Goal: Task Accomplishment & Management: Manage account settings

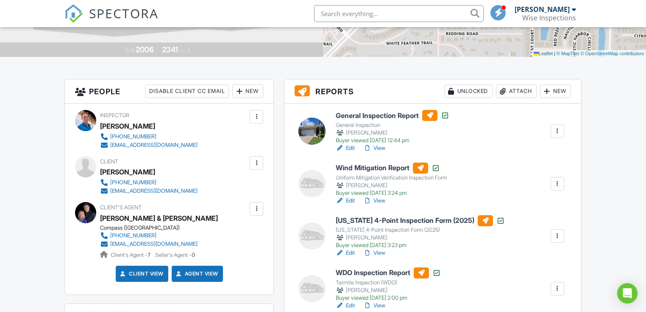
click at [380, 251] on link "View" at bounding box center [374, 252] width 22 height 8
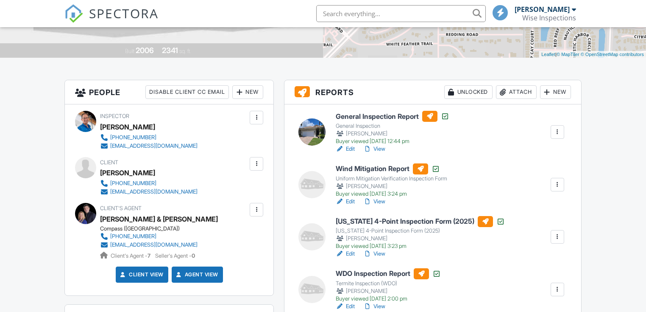
scroll to position [170, 0]
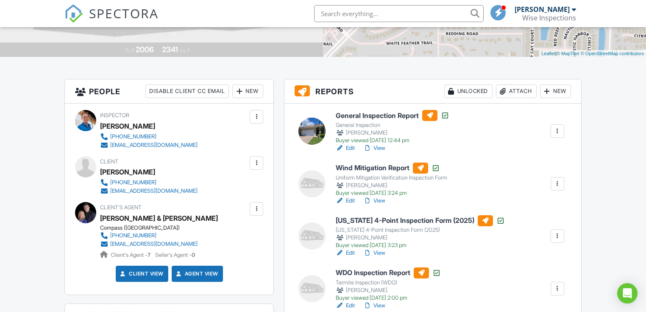
click at [350, 253] on link "Edit" at bounding box center [345, 252] width 19 height 8
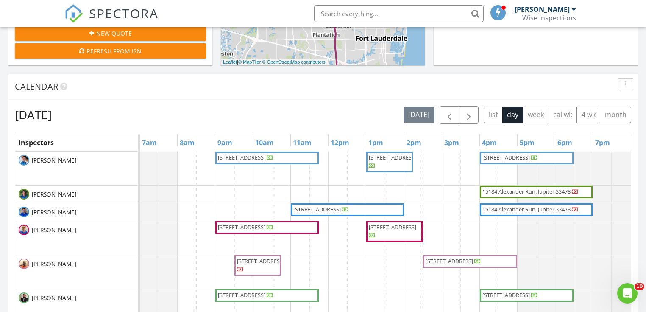
scroll to position [299, 0]
click at [496, 159] on span "8101 NW 59th Pl, Tamarac 33321" at bounding box center [505, 158] width 47 height 8
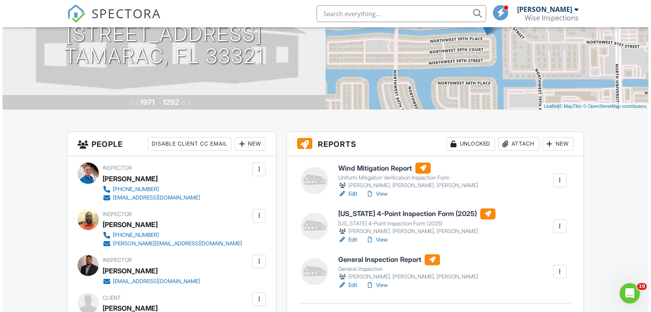
scroll to position [136, 0]
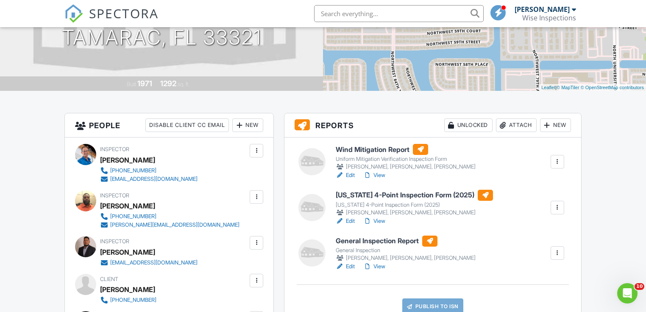
click at [551, 123] on div "New" at bounding box center [555, 125] width 31 height 14
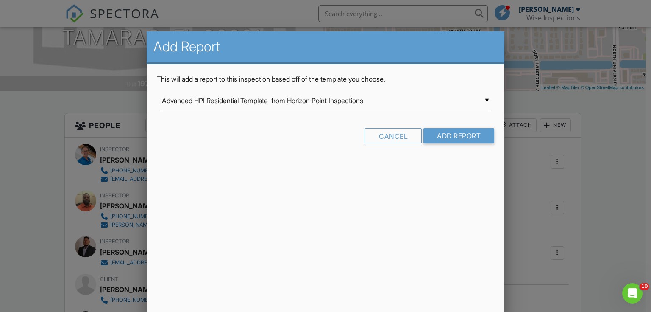
click at [487, 98] on div "▼ Advanced HPI Residential Template from Horizon Point Inspections Advanced HPI…" at bounding box center [326, 100] width 328 height 21
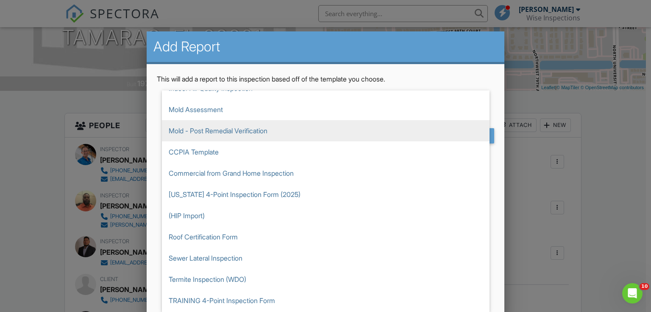
scroll to position [237, 0]
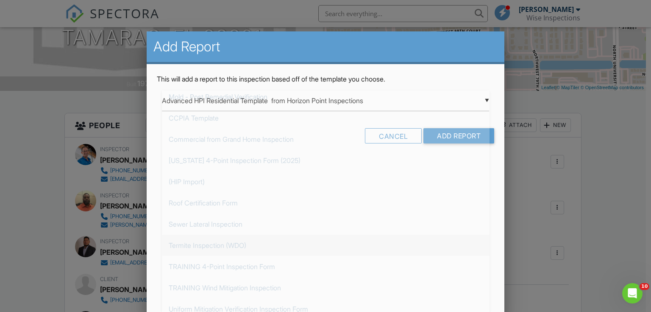
click at [214, 242] on span "Termite Inspection (WDO)" at bounding box center [326, 244] width 328 height 21
type input "Termite Inspection (WDO)"
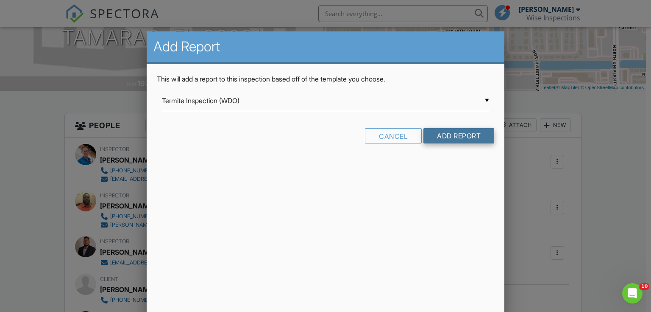
click at [451, 135] on input "Add Report" at bounding box center [459, 135] width 71 height 15
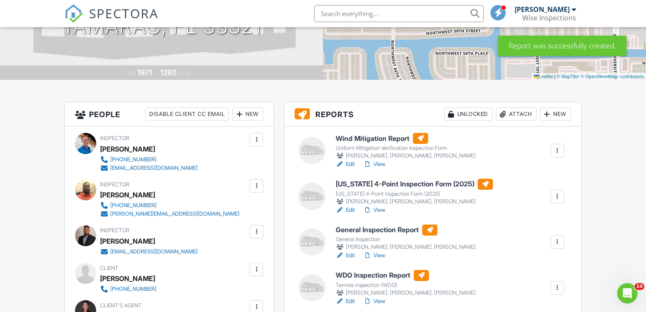
scroll to position [170, 0]
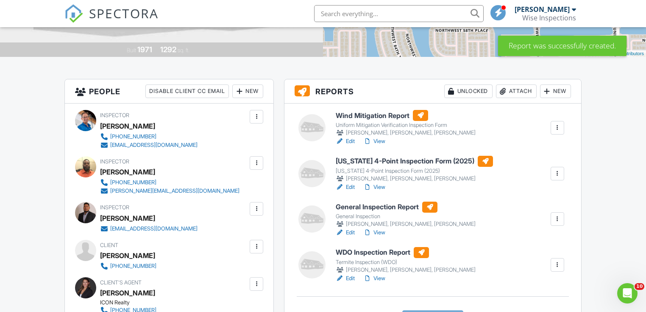
click at [382, 140] on link "View" at bounding box center [374, 141] width 22 height 8
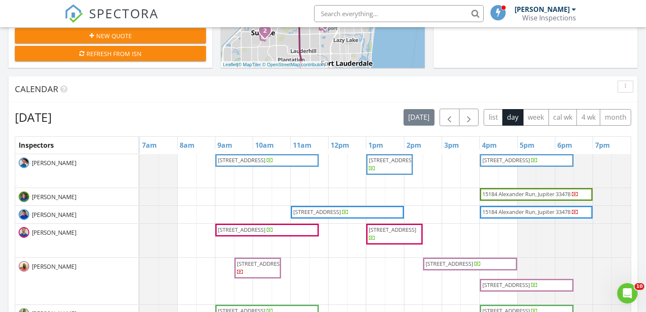
scroll to position [305, 0]
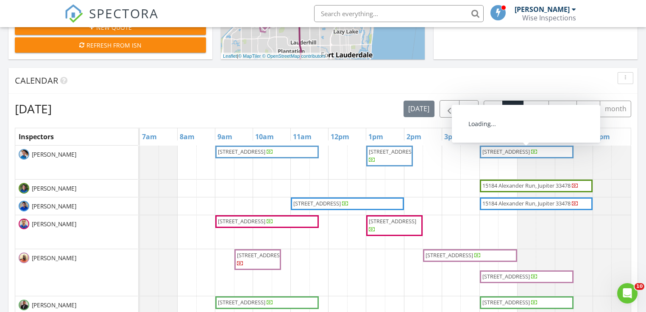
click at [509, 151] on span "[STREET_ADDRESS]" at bounding box center [505, 152] width 47 height 8
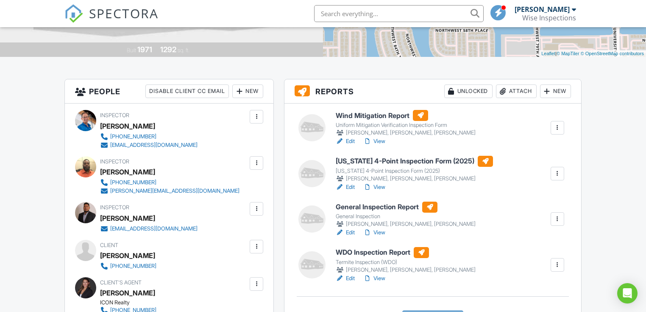
click at [512, 92] on div "Attach" at bounding box center [516, 91] width 41 height 14
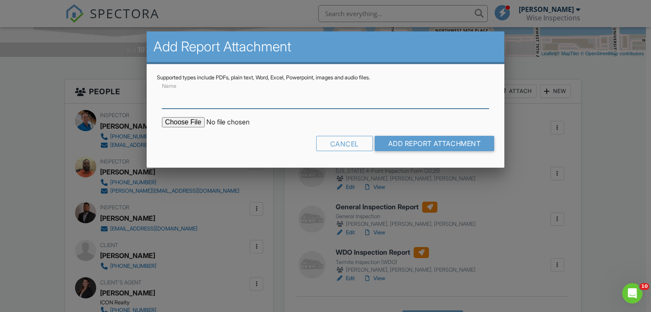
click at [348, 102] on input "Name" at bounding box center [326, 98] width 328 height 21
type input "Permit History"
click at [171, 121] on input "file" at bounding box center [234, 122] width 144 height 10
type input "C:\fakepath\8101 NW 59 pl. permits.pdf"
click at [413, 141] on input "Add Report Attachment" at bounding box center [435, 143] width 120 height 15
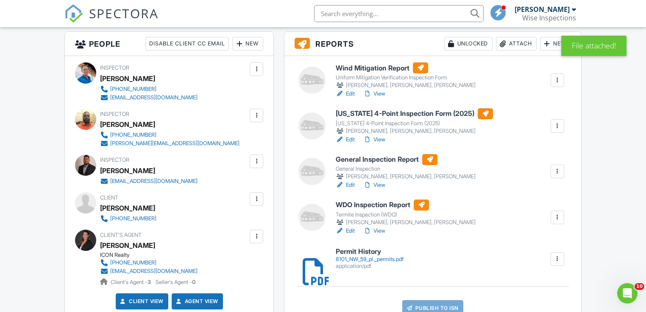
scroll to position [218, 0]
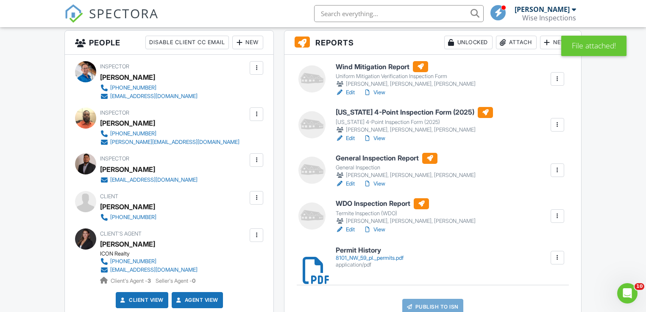
click at [348, 91] on link "Edit" at bounding box center [345, 92] width 19 height 8
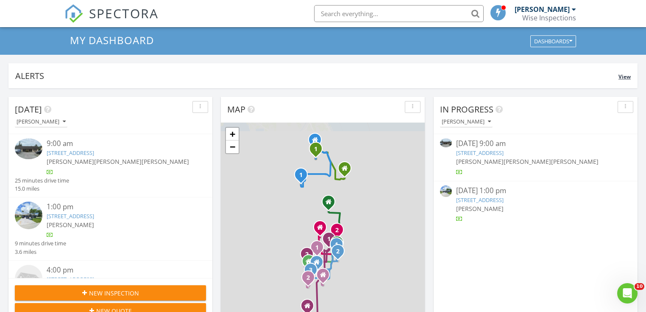
scroll to position [34, 0]
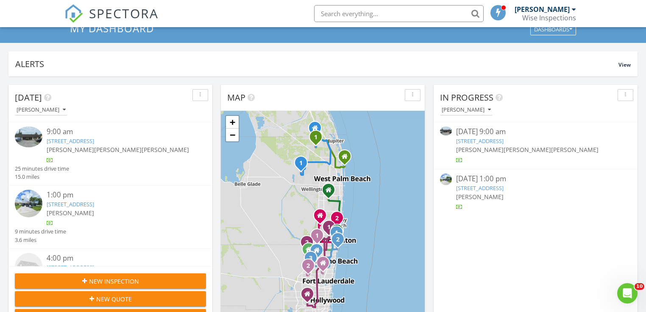
click at [94, 141] on link "[STREET_ADDRESS]" at bounding box center [70, 141] width 47 height 8
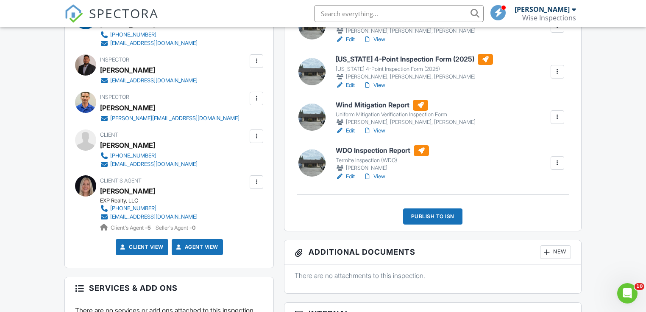
click at [381, 130] on link "View" at bounding box center [374, 130] width 22 height 8
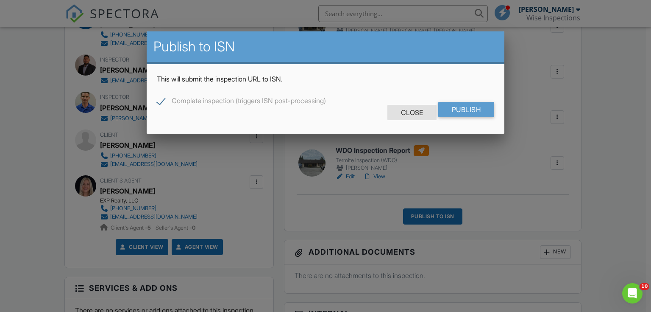
click at [409, 112] on div "Close" at bounding box center [411, 112] width 49 height 15
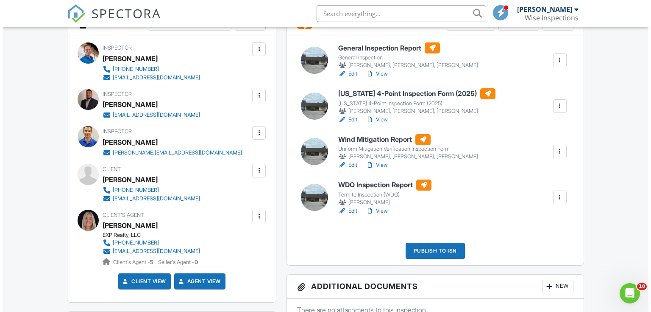
scroll to position [136, 0]
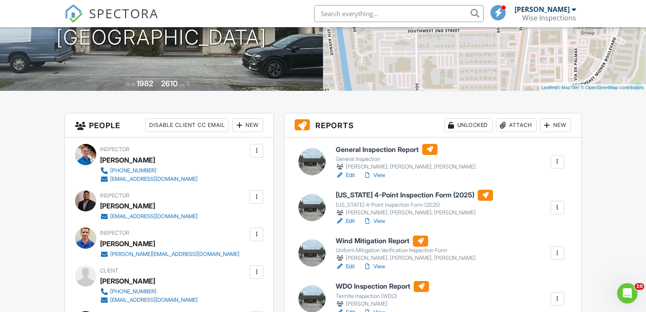
click at [514, 125] on div "Attach" at bounding box center [516, 125] width 41 height 14
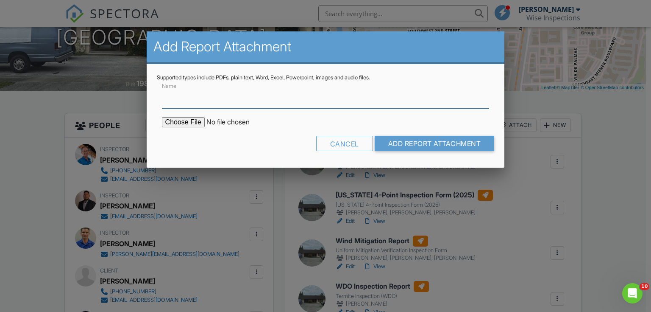
click at [295, 102] on input "Name" at bounding box center [326, 98] width 328 height 21
type input "Permit History"
click at [195, 121] on input "file" at bounding box center [234, 122] width 144 height 10
type input "C:\fakepath\230 SW 1st St. permits.pdf"
click at [413, 142] on input "Add Report Attachment" at bounding box center [435, 143] width 120 height 15
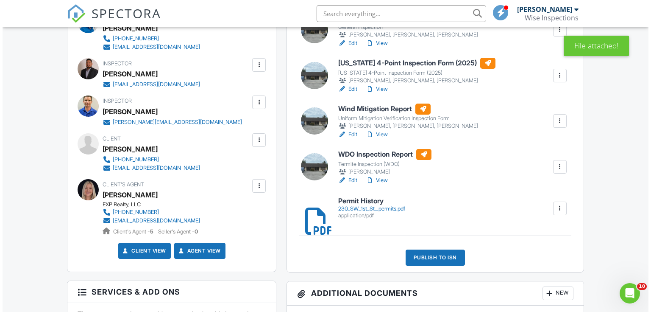
scroll to position [271, 0]
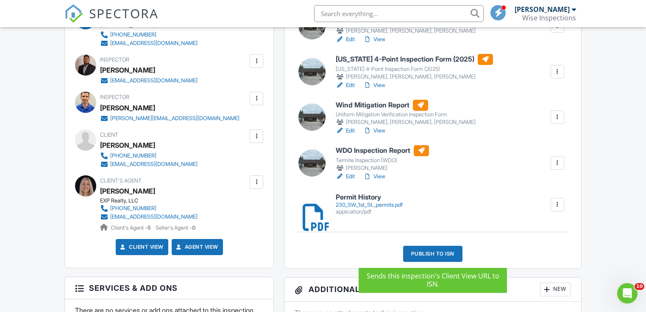
click at [434, 253] on div "Publish to ISN" at bounding box center [432, 253] width 59 height 16
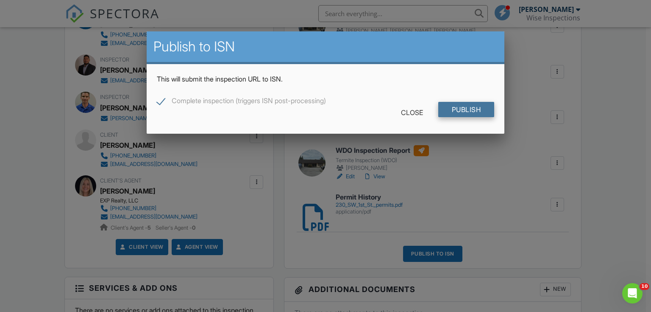
click at [459, 107] on input "Publish" at bounding box center [466, 109] width 56 height 15
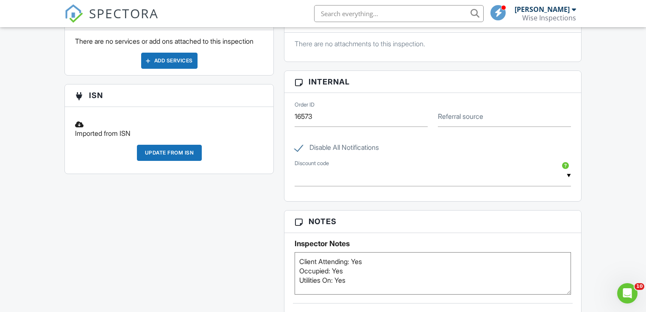
scroll to position [543, 0]
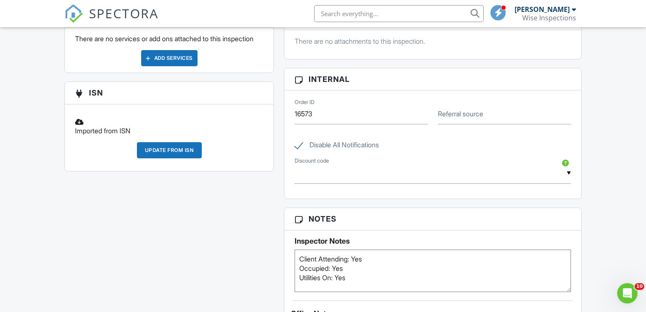
click at [176, 158] on div "Update from ISN" at bounding box center [169, 150] width 65 height 16
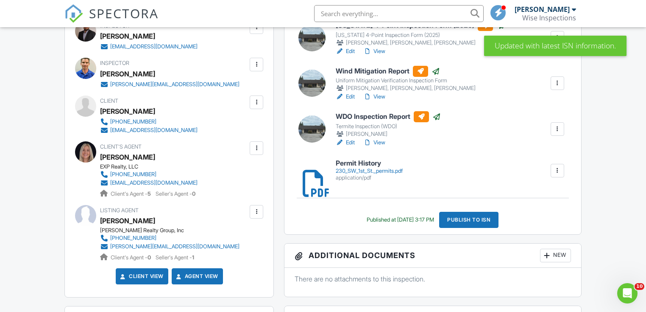
click at [478, 218] on div "Publish to ISN" at bounding box center [468, 220] width 59 height 16
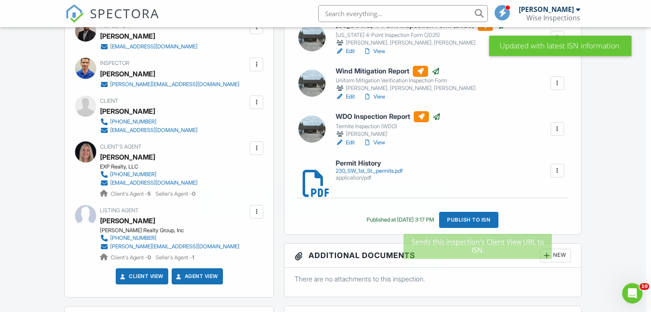
click at [478, 218] on div at bounding box center [325, 153] width 651 height 390
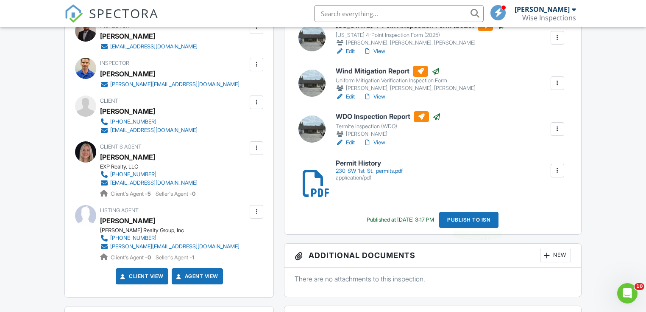
click at [480, 219] on div "Publish to ISN" at bounding box center [468, 220] width 59 height 16
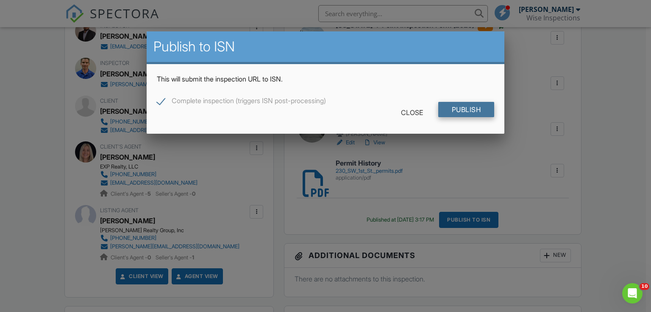
click at [463, 109] on input "Publish" at bounding box center [466, 109] width 56 height 15
